Goal: Task Accomplishment & Management: Complete application form

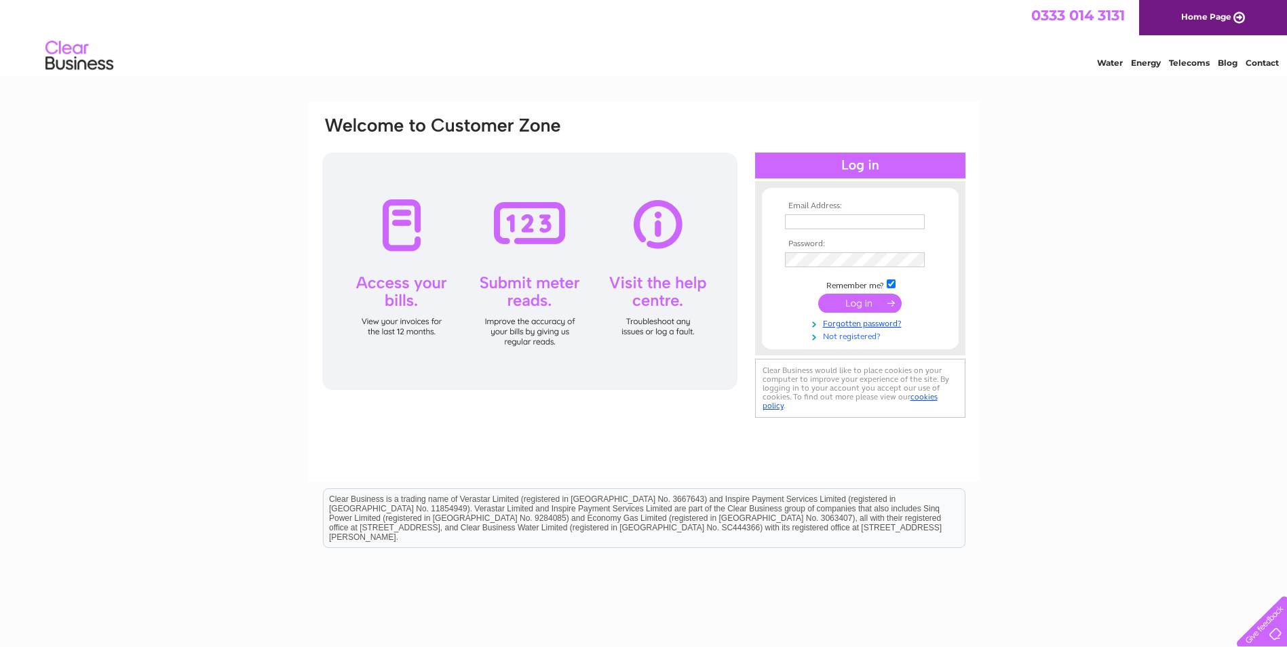
click at [871, 337] on link "Not registered?" at bounding box center [862, 335] width 154 height 13
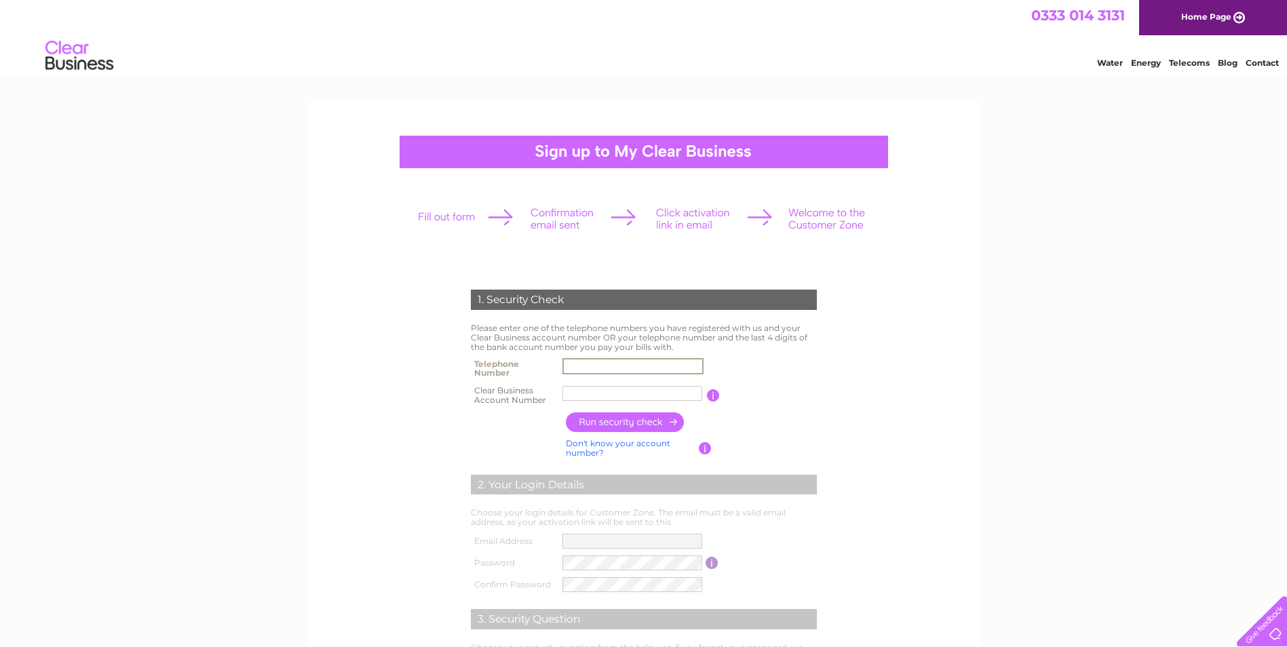
click at [621, 361] on input "text" at bounding box center [632, 366] width 141 height 16
type input "01224825097"
click at [602, 395] on input "text" at bounding box center [632, 393] width 141 height 16
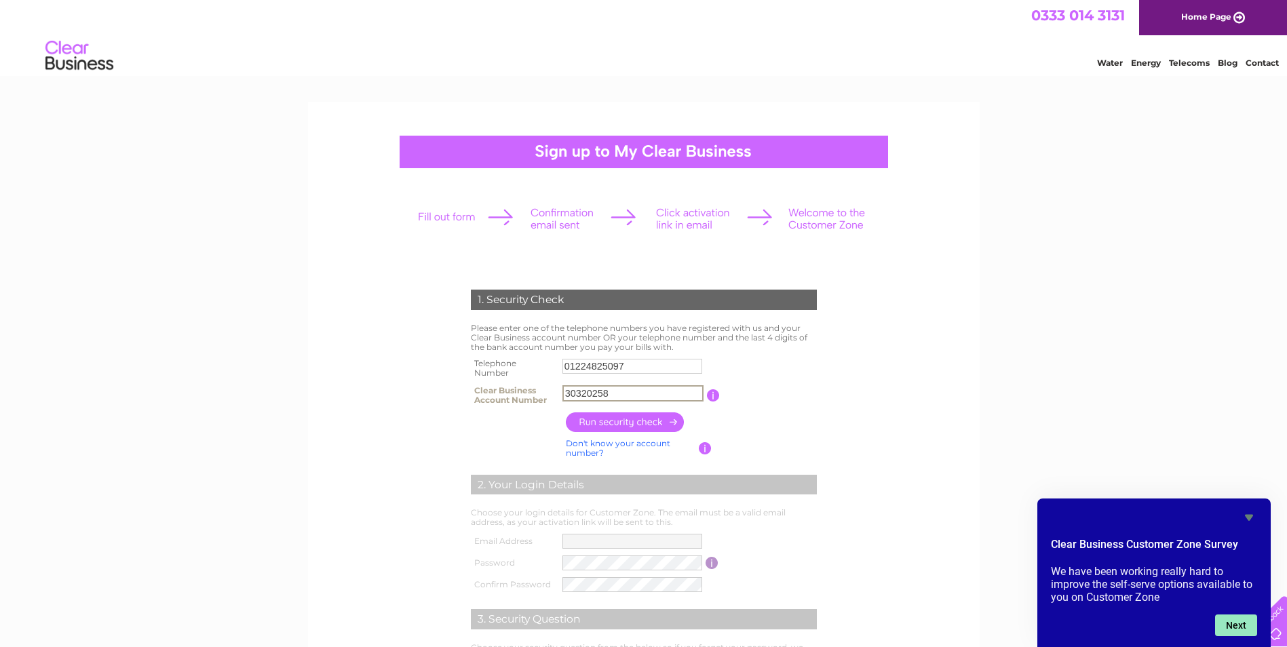
type input "30320258"
click at [1248, 629] on button "Next" at bounding box center [1236, 626] width 42 height 22
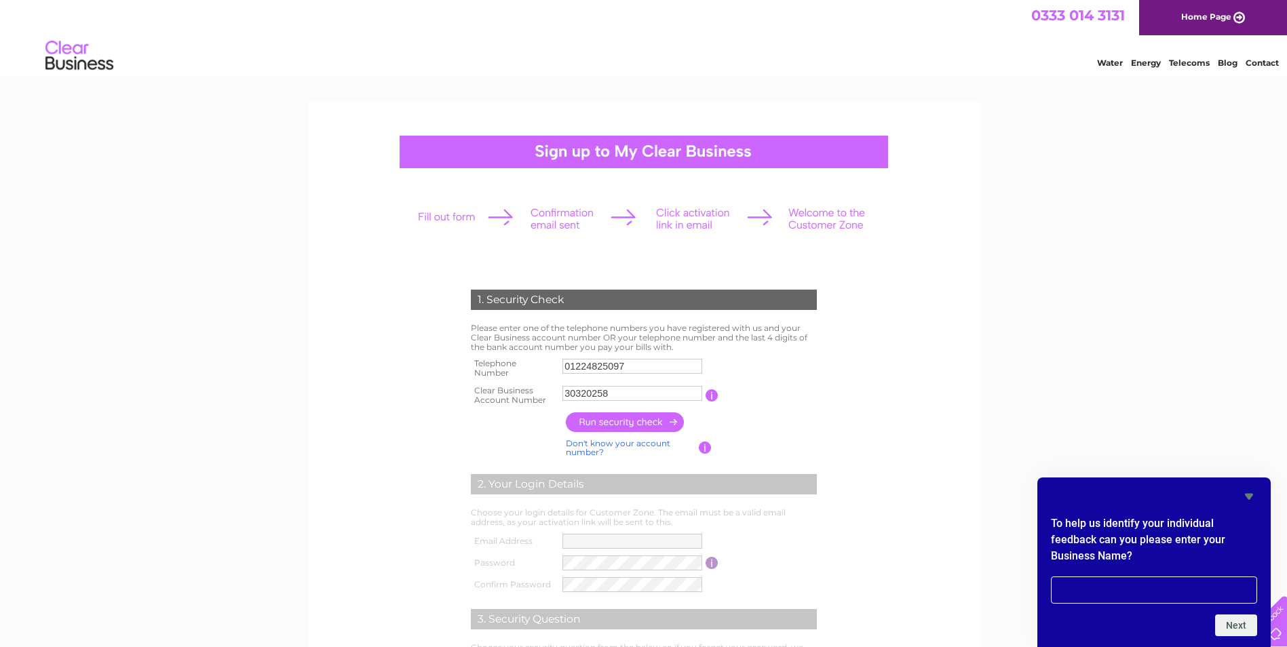
click at [613, 425] on input "button" at bounding box center [625, 423] width 119 height 20
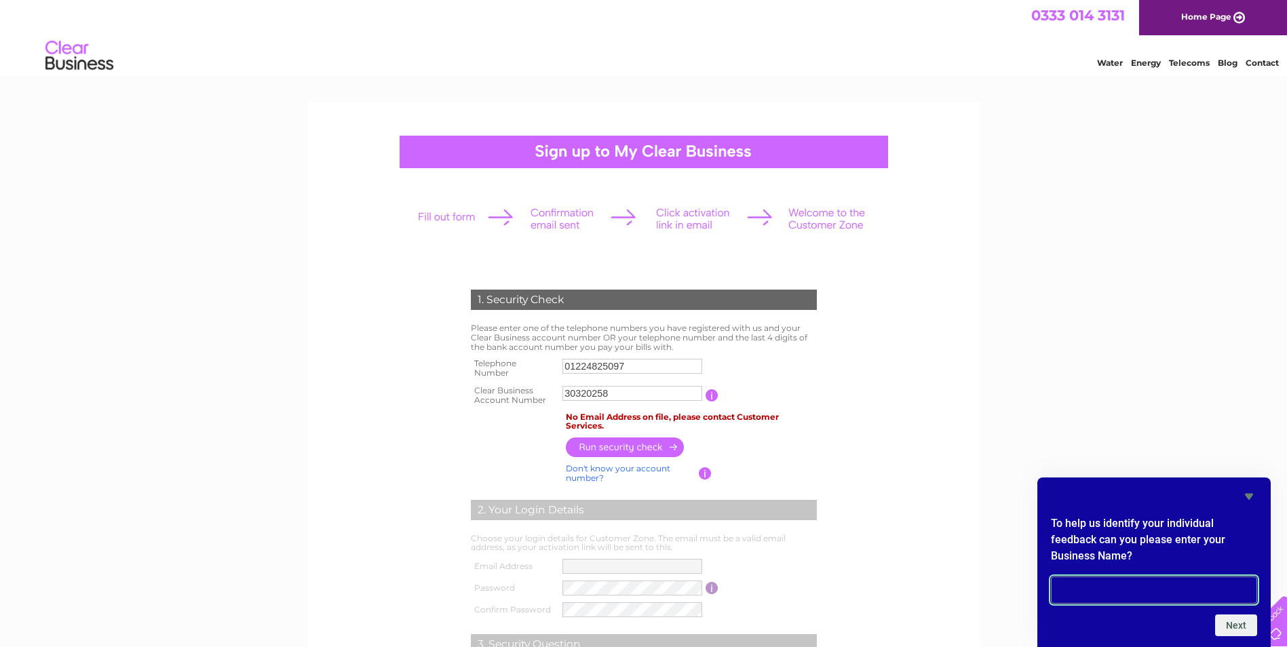
click at [1104, 584] on input "text" at bounding box center [1154, 590] width 206 height 27
click at [951, 535] on form "1. Security Check Please enter one of the telephone numbers you have registered…" at bounding box center [644, 529] width 646 height 533
click at [617, 470] on link "Don't know your account number?" at bounding box center [618, 473] width 104 height 20
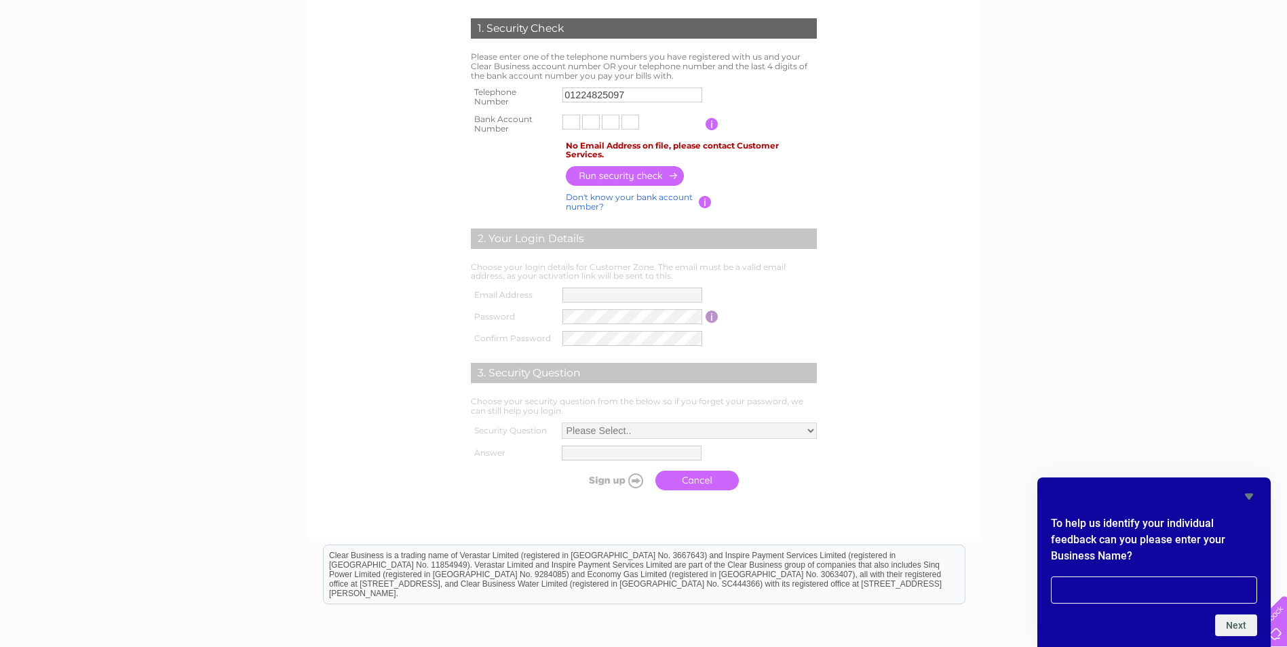
scroll to position [204, 0]
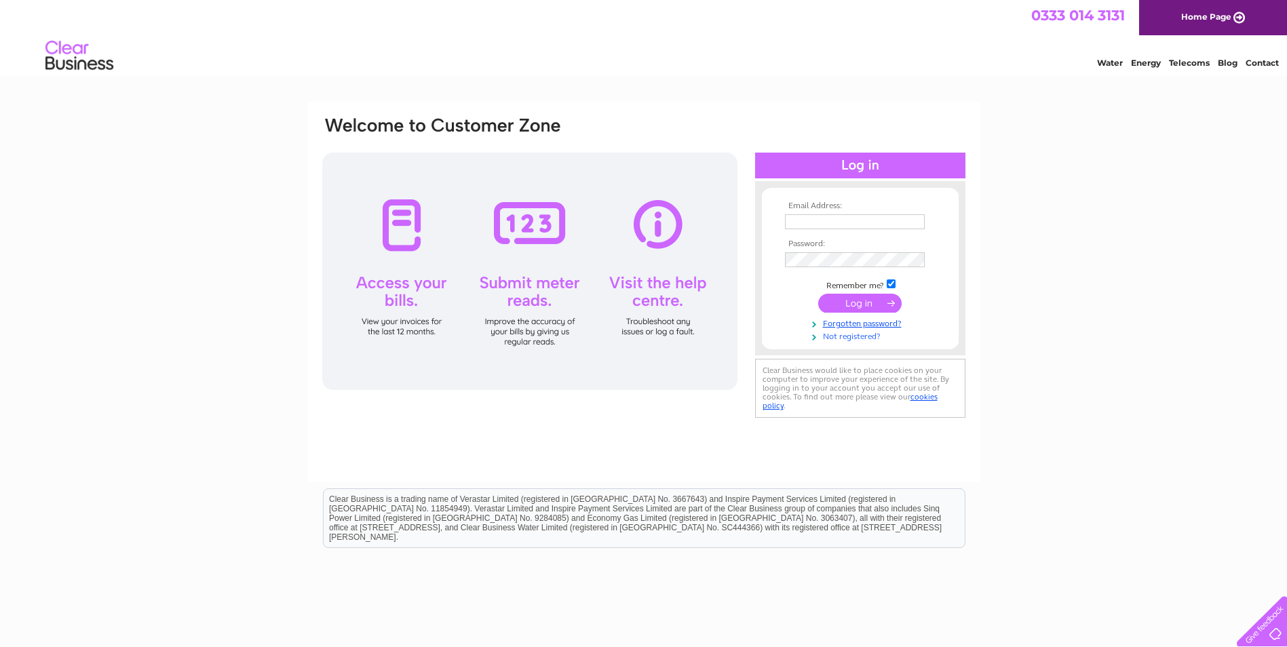
click at [862, 336] on link "Not registered?" at bounding box center [862, 335] width 154 height 13
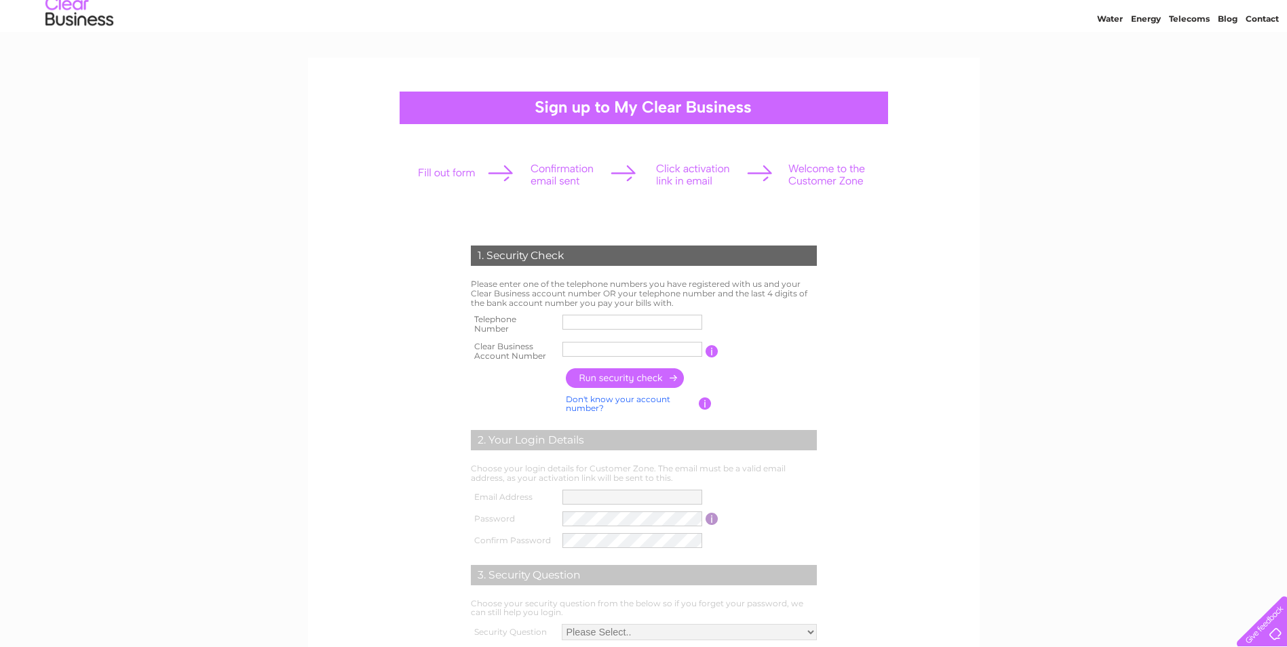
scroll to position [136, 0]
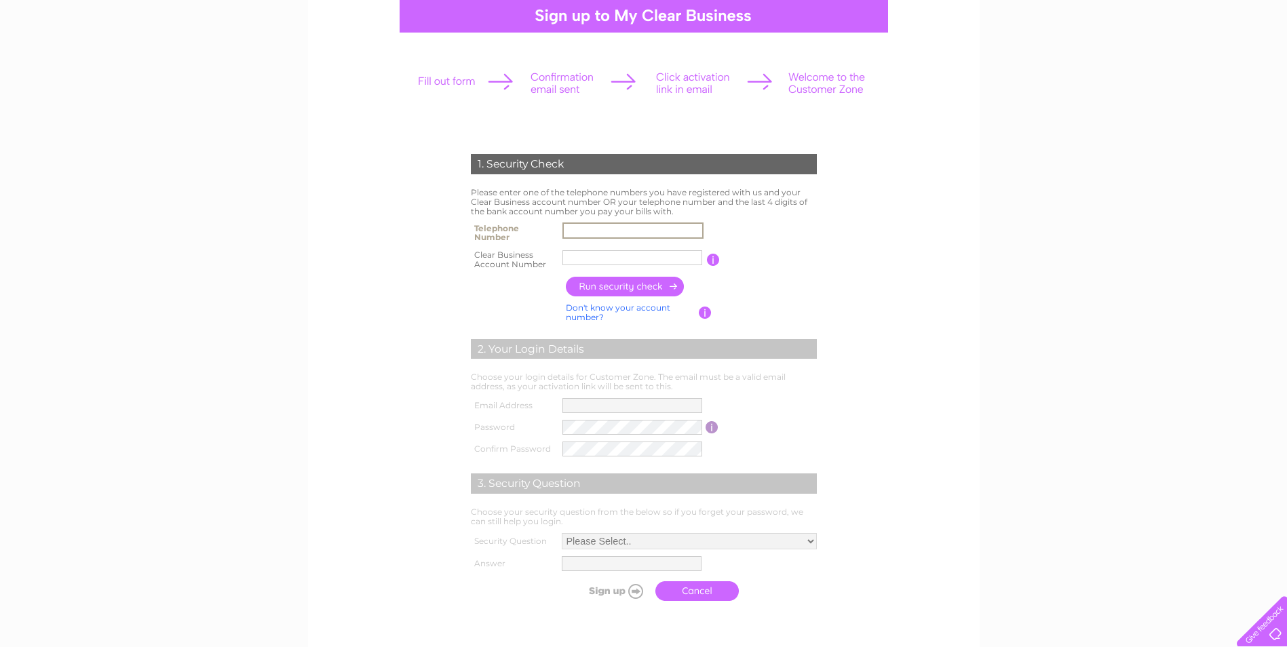
click at [613, 223] on input "text" at bounding box center [632, 231] width 141 height 16
type input "01224825097"
click at [655, 260] on input "text" at bounding box center [632, 258] width 141 height 16
type input "6414"
click at [632, 284] on input "button" at bounding box center [625, 287] width 119 height 20
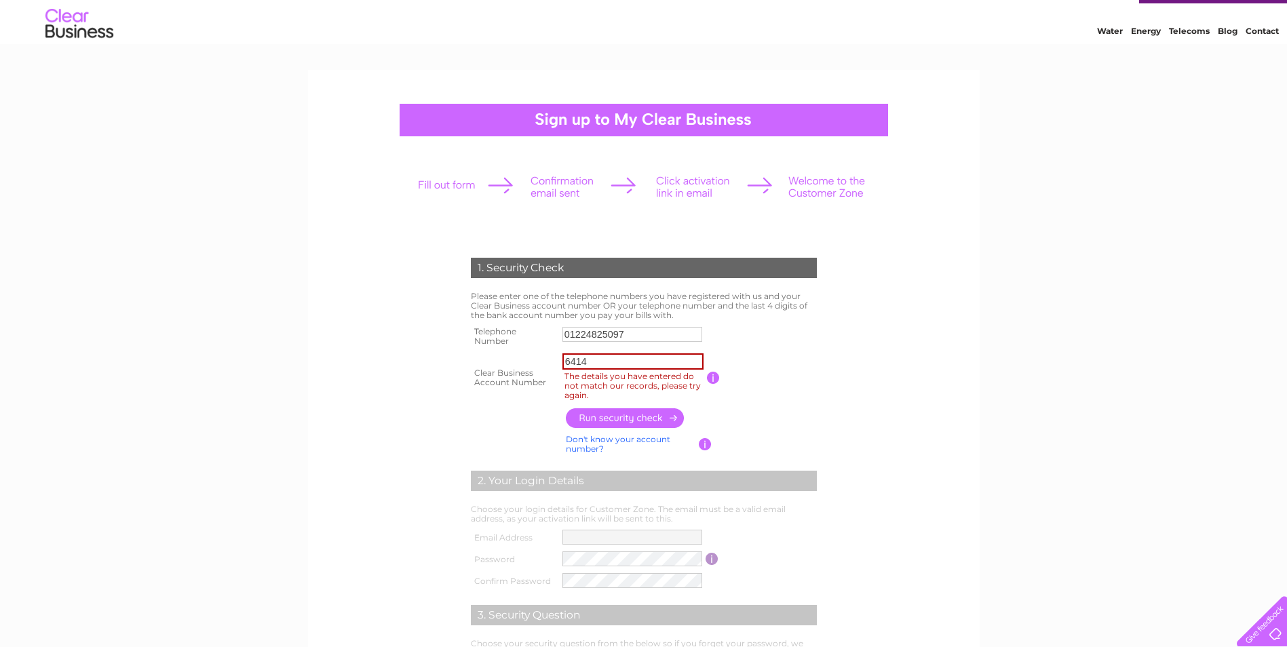
scroll to position [0, 0]
